Goal: Find specific page/section: Find specific page/section

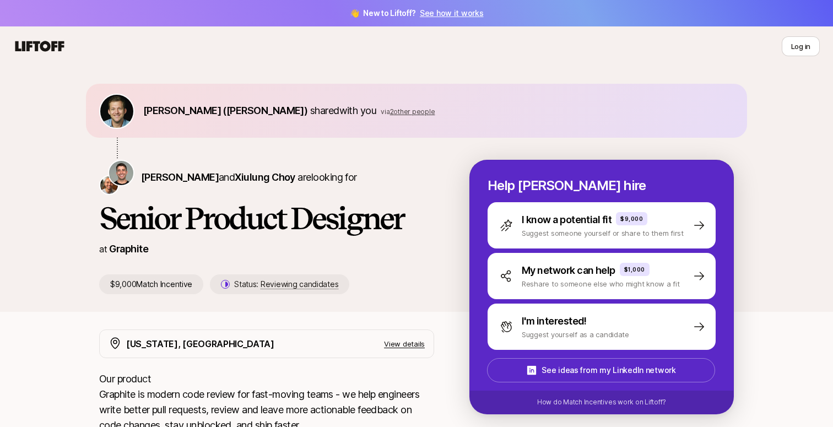
click at [390, 110] on span "2 other people" at bounding box center [412, 111] width 45 height 8
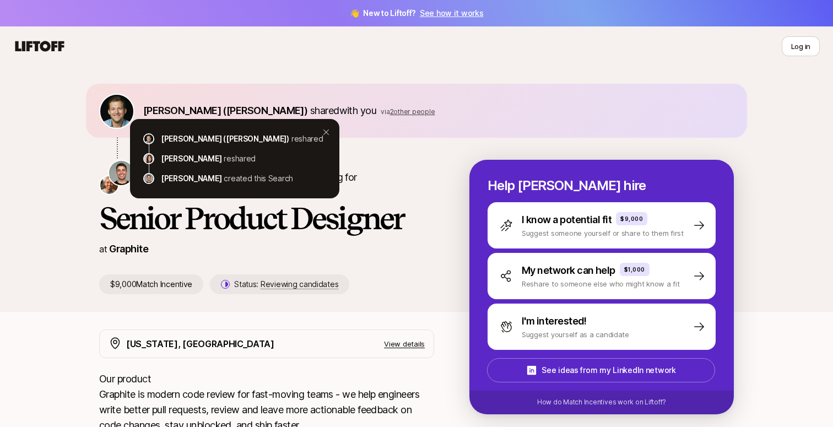
click at [390, 109] on span "2 other people" at bounding box center [412, 111] width 45 height 8
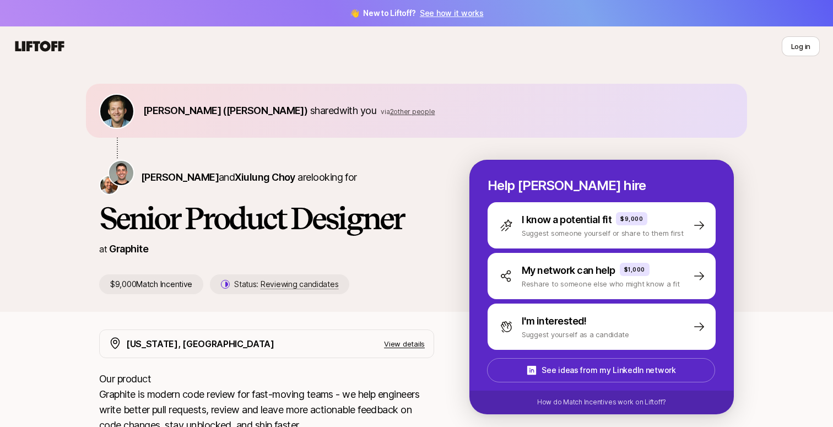
click at [47, 44] on icon at bounding box center [39, 46] width 49 height 10
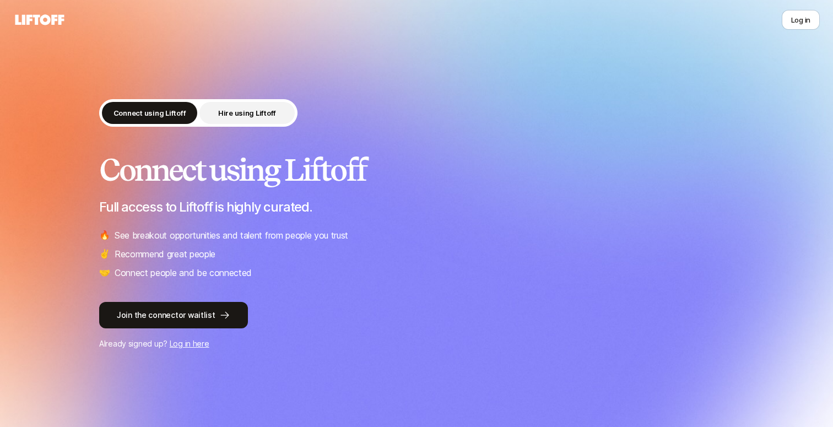
click at [259, 117] on p "Hire using Liftoff" at bounding box center [247, 112] width 58 height 11
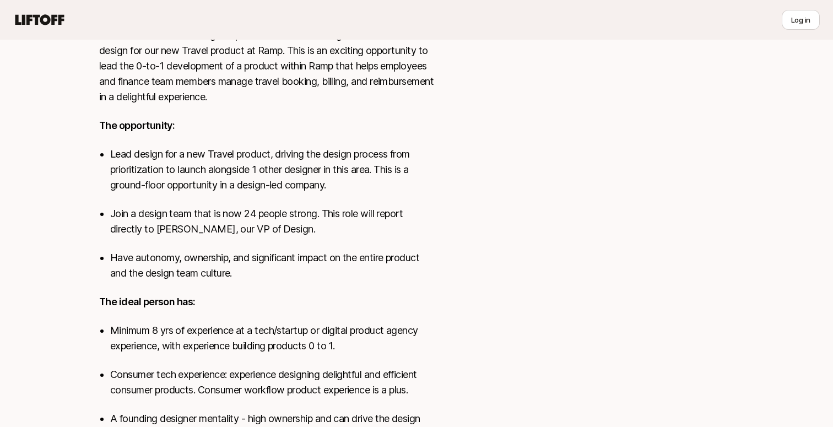
scroll to position [704, 0]
